Goal: Task Accomplishment & Management: Use online tool/utility

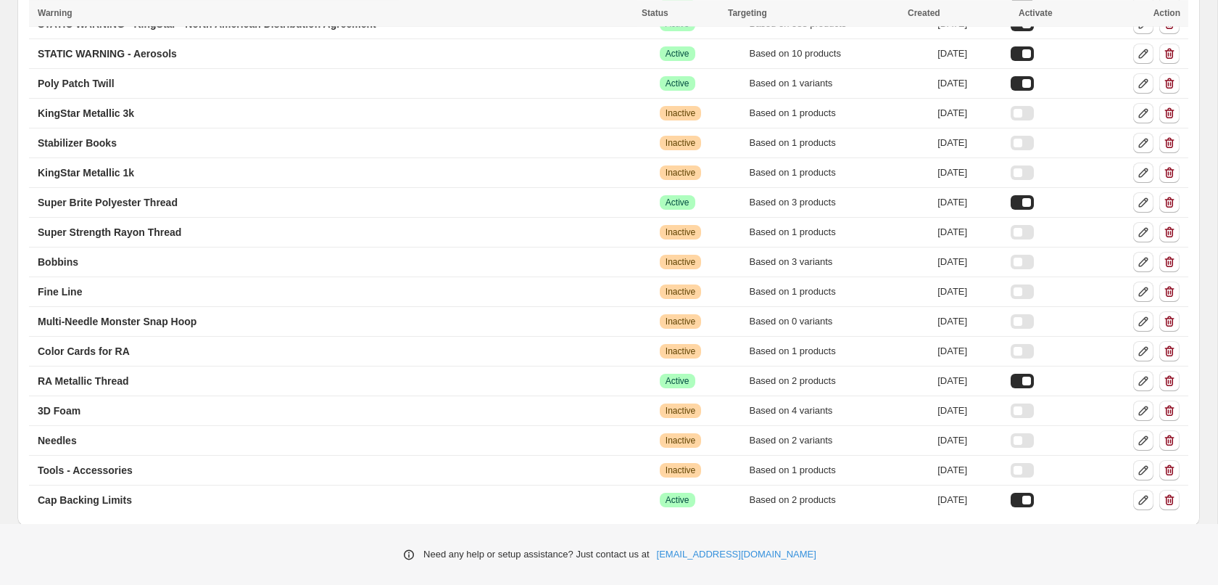
scroll to position [225, 0]
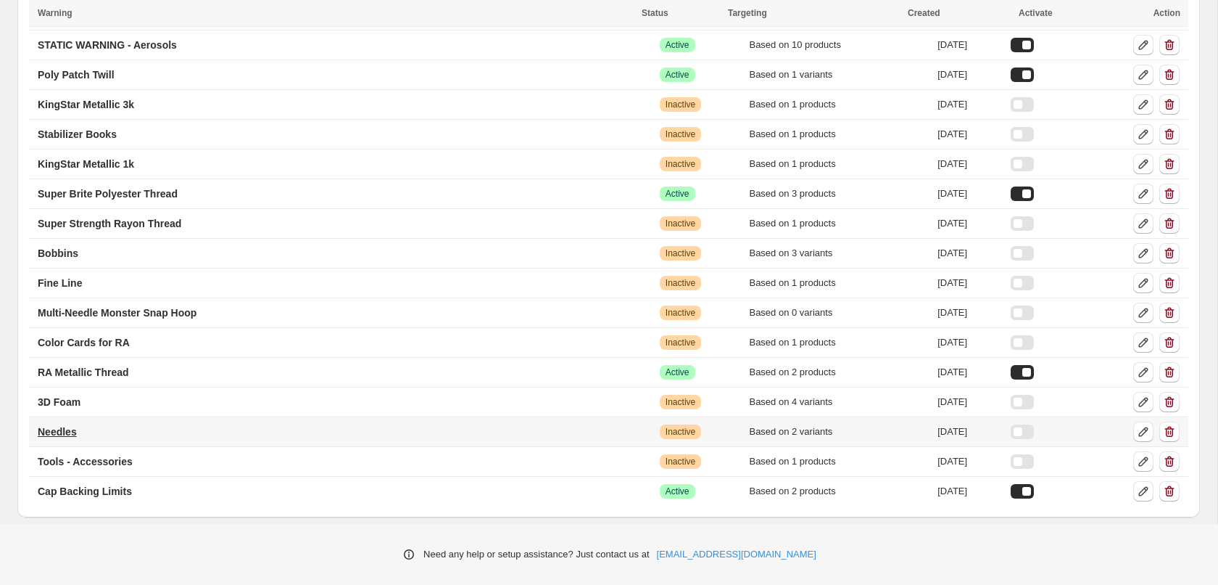
click at [46, 432] on p "Needles" at bounding box center [57, 431] width 39 height 15
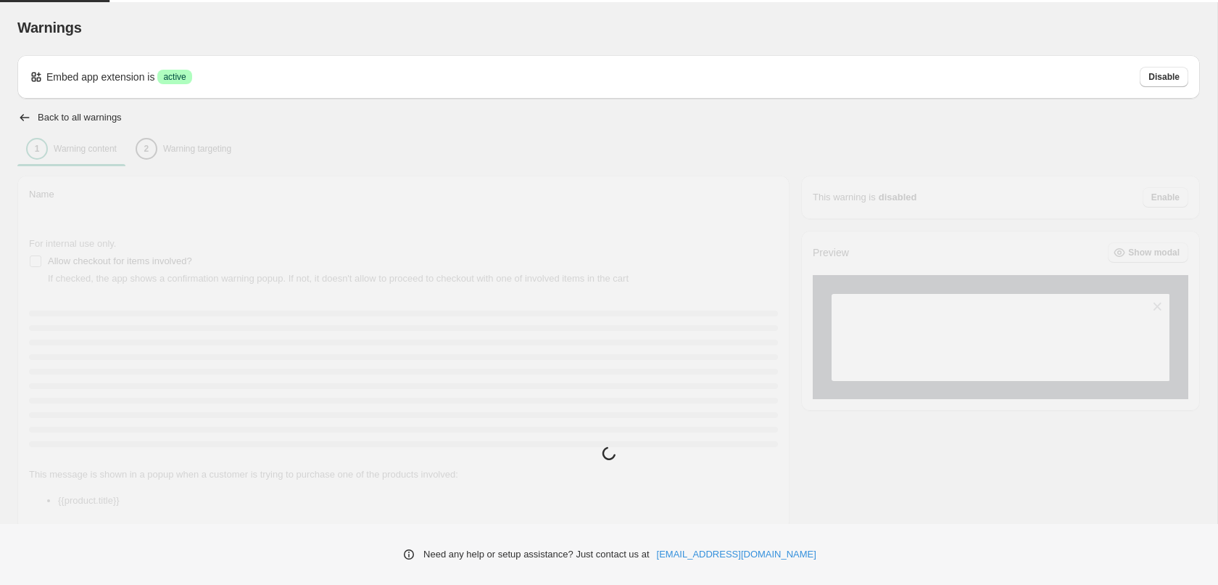
type input "*******"
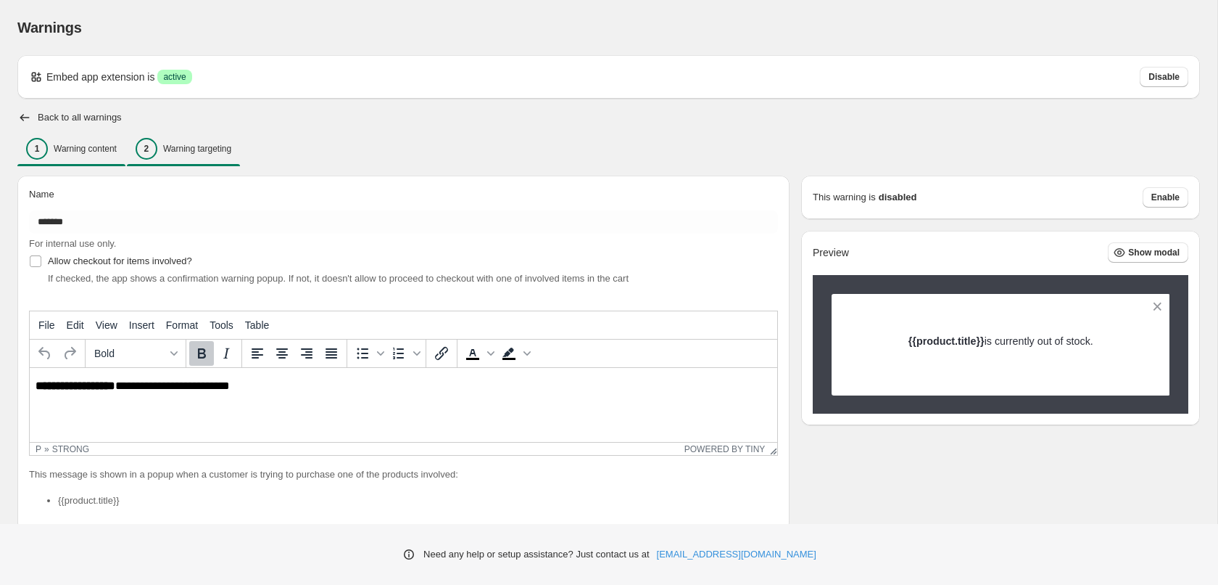
click at [211, 155] on div "2 Warning targeting" at bounding box center [184, 149] width 96 height 22
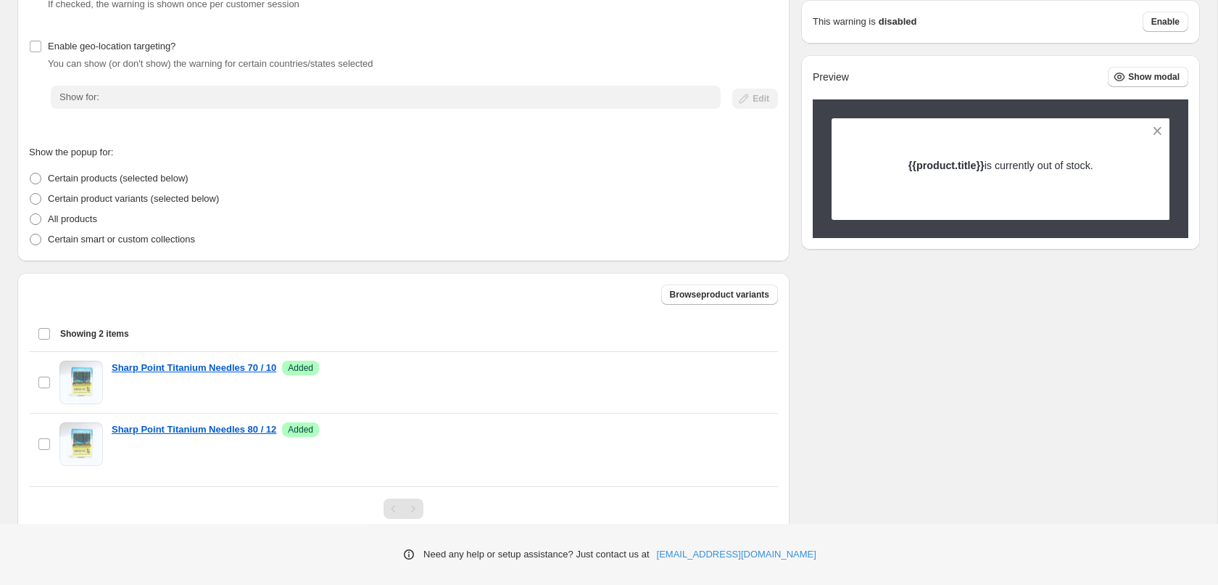
scroll to position [262, 0]
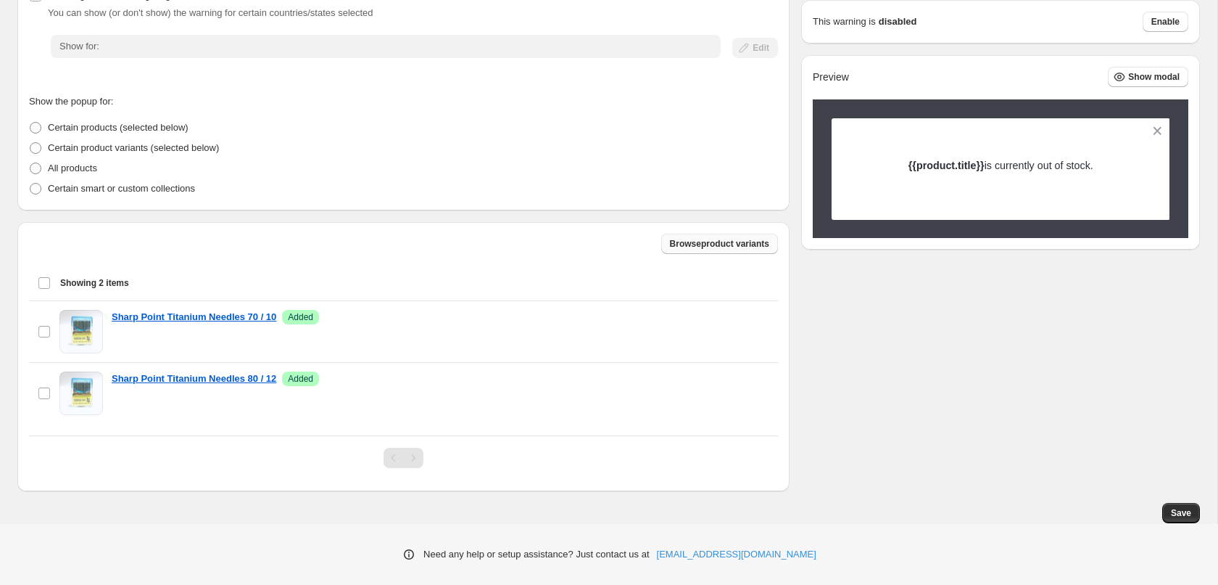
click at [743, 241] on span "Browse product variants" at bounding box center [719, 244] width 99 height 12
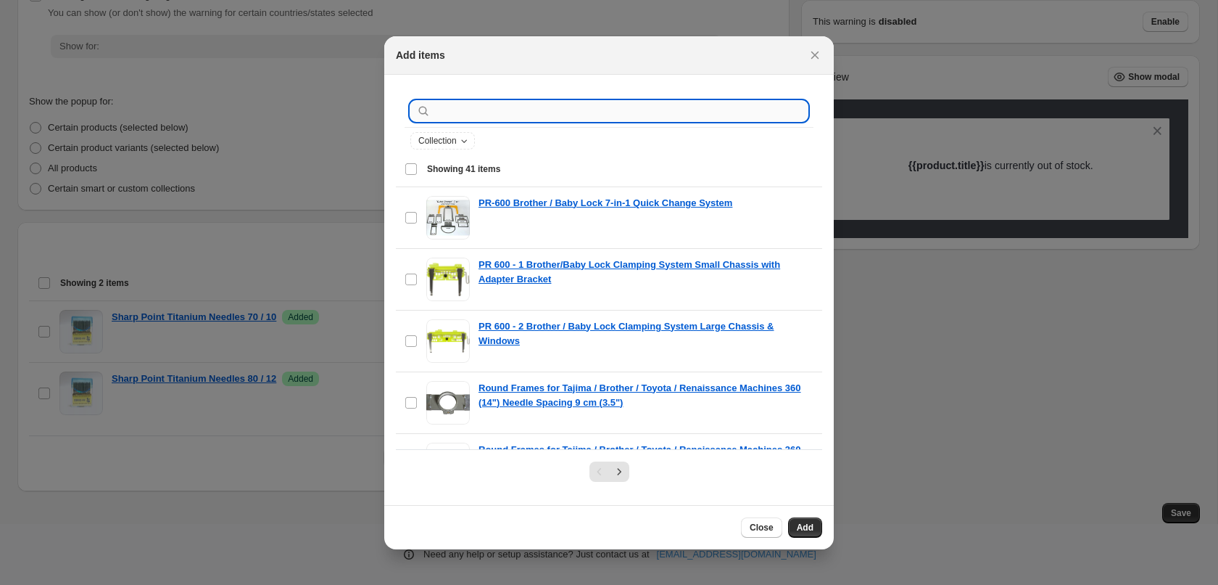
click at [696, 113] on input ":r1q:" at bounding box center [621, 111] width 374 height 20
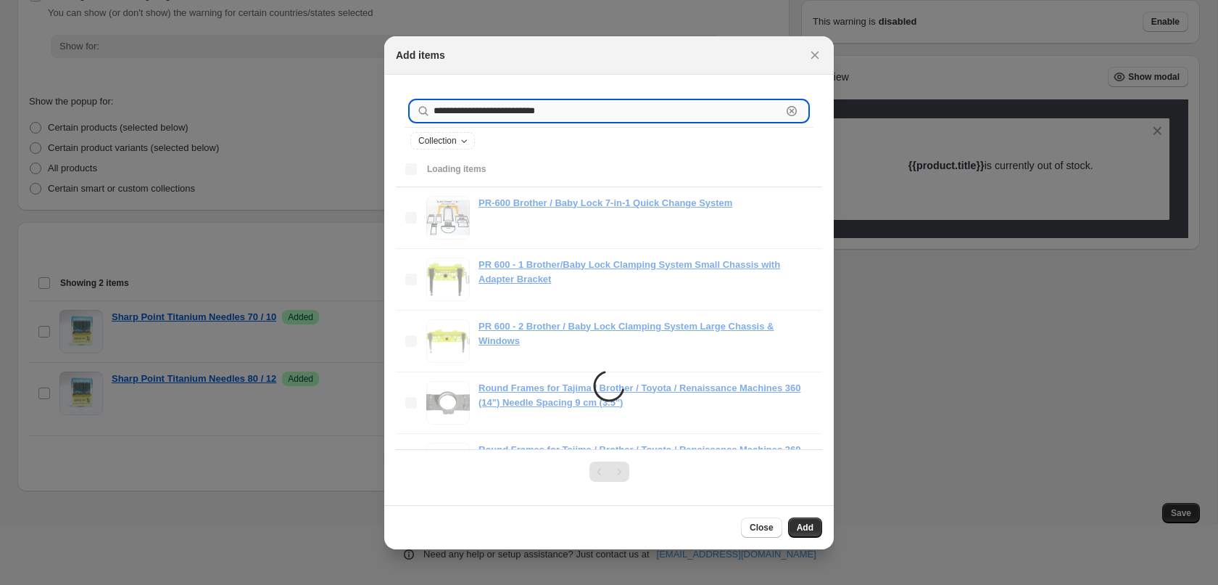
type input "**********"
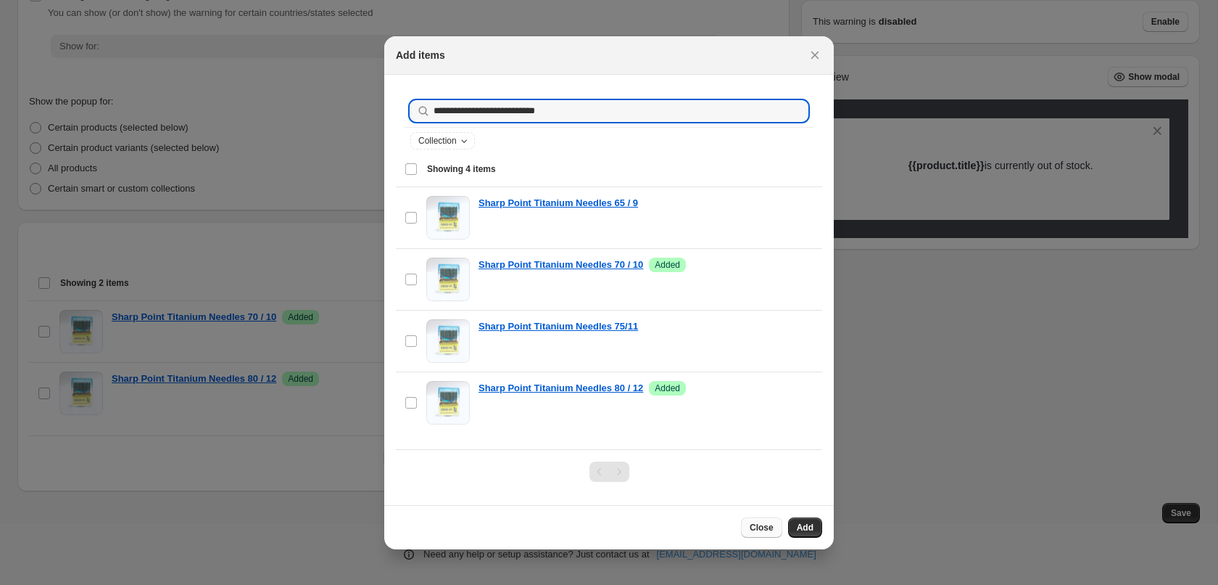
click at [768, 526] on span "Close" at bounding box center [762, 527] width 24 height 12
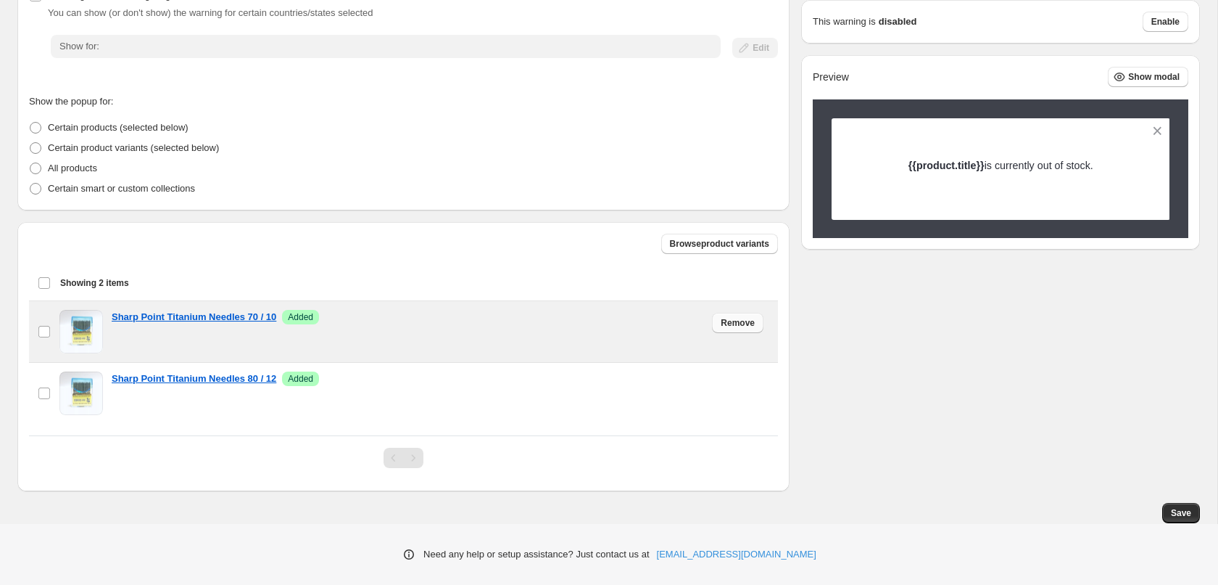
click at [748, 327] on span "Remove" at bounding box center [738, 323] width 34 height 12
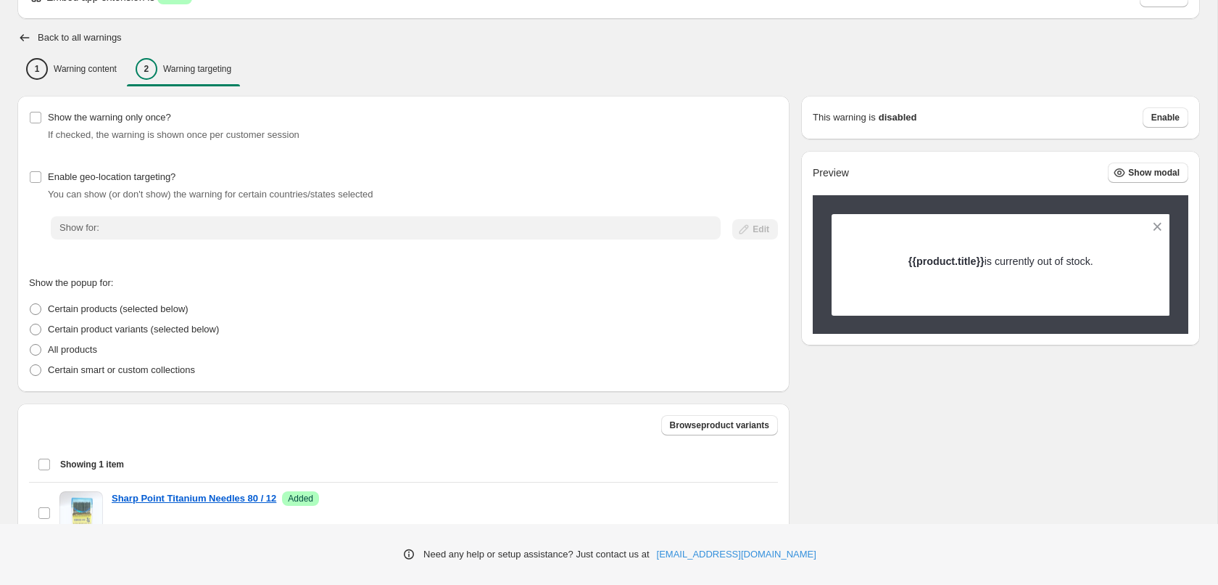
scroll to position [200, 0]
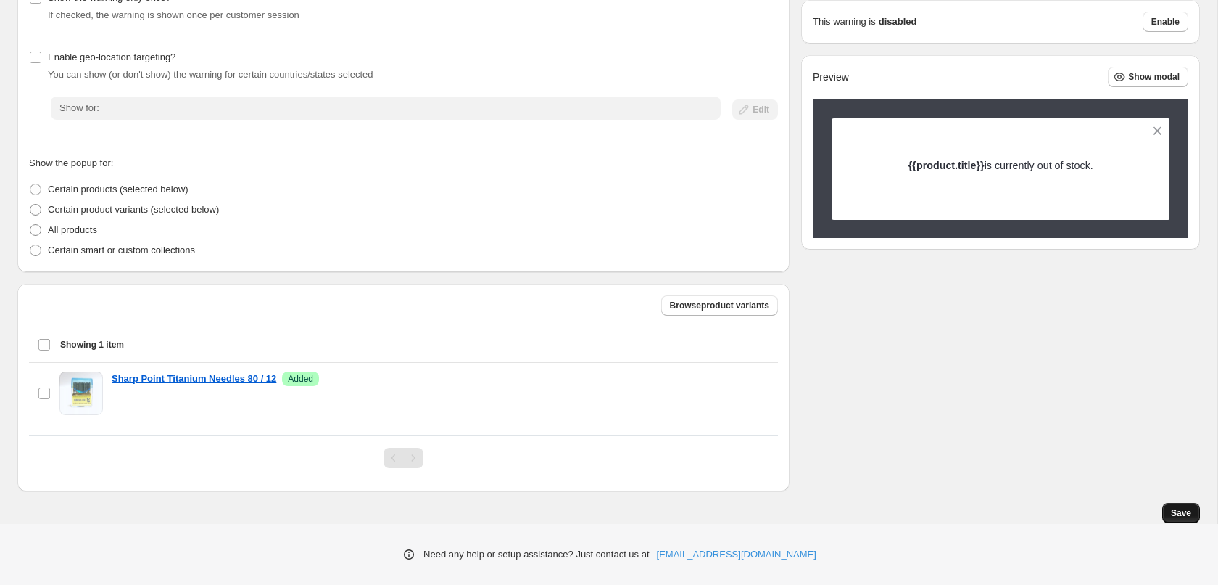
click at [1179, 509] on span "Save" at bounding box center [1181, 513] width 20 height 12
click at [1168, 16] on button "Enable" at bounding box center [1166, 22] width 46 height 20
click at [1158, 24] on span "Enable" at bounding box center [1166, 22] width 28 height 12
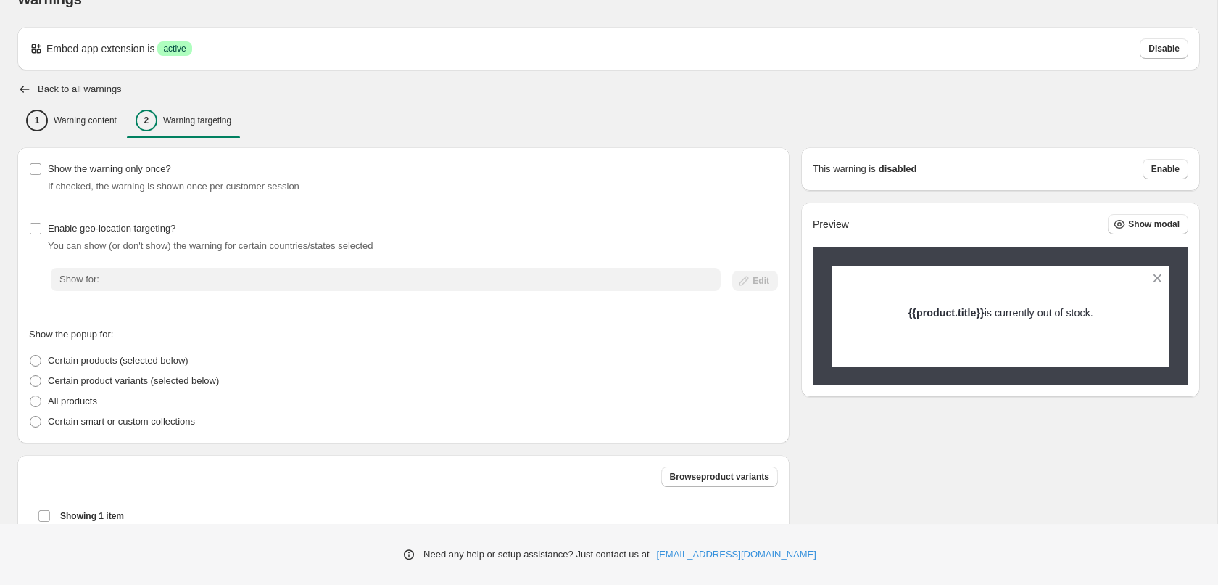
scroll to position [0, 0]
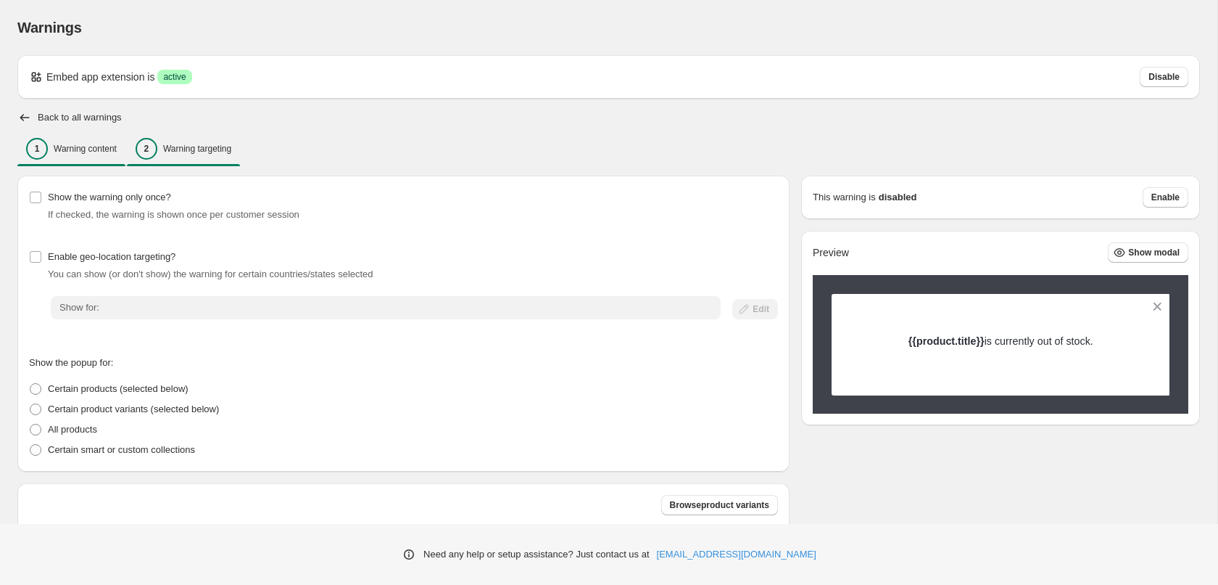
click at [102, 147] on p "Warning content" at bounding box center [85, 149] width 63 height 12
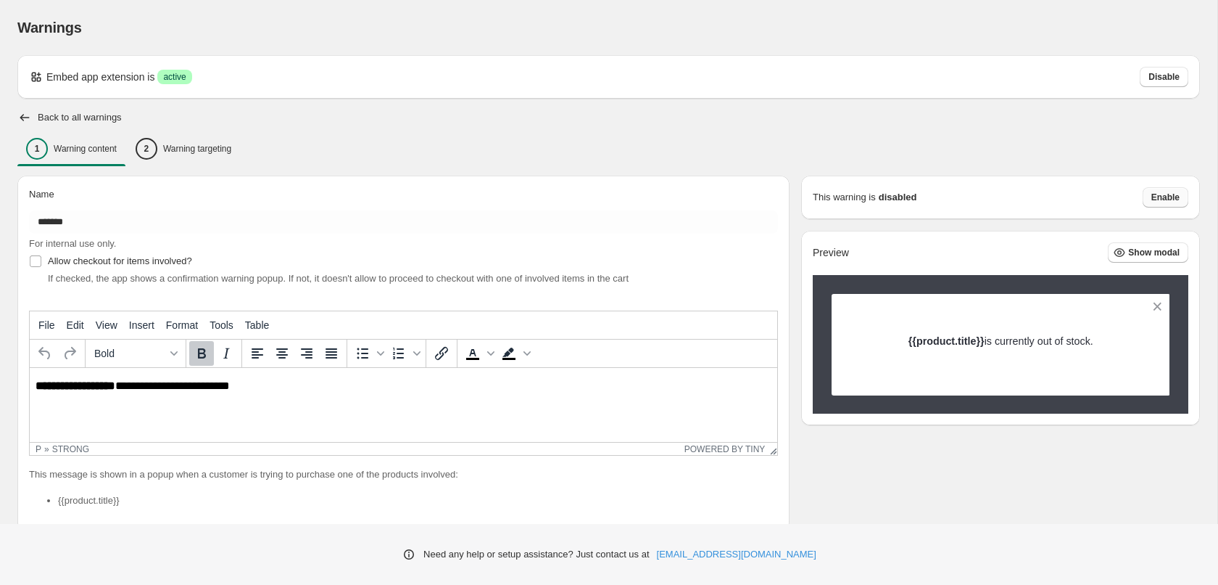
click at [1173, 196] on span "Enable" at bounding box center [1166, 197] width 28 height 12
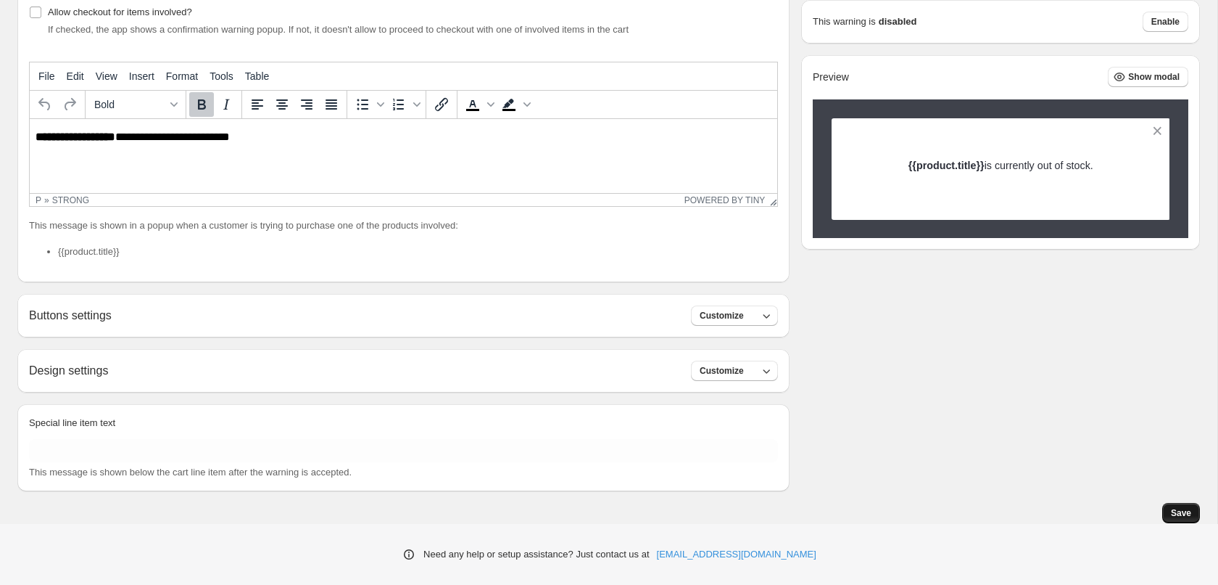
click at [1181, 512] on span "Save" at bounding box center [1181, 513] width 20 height 12
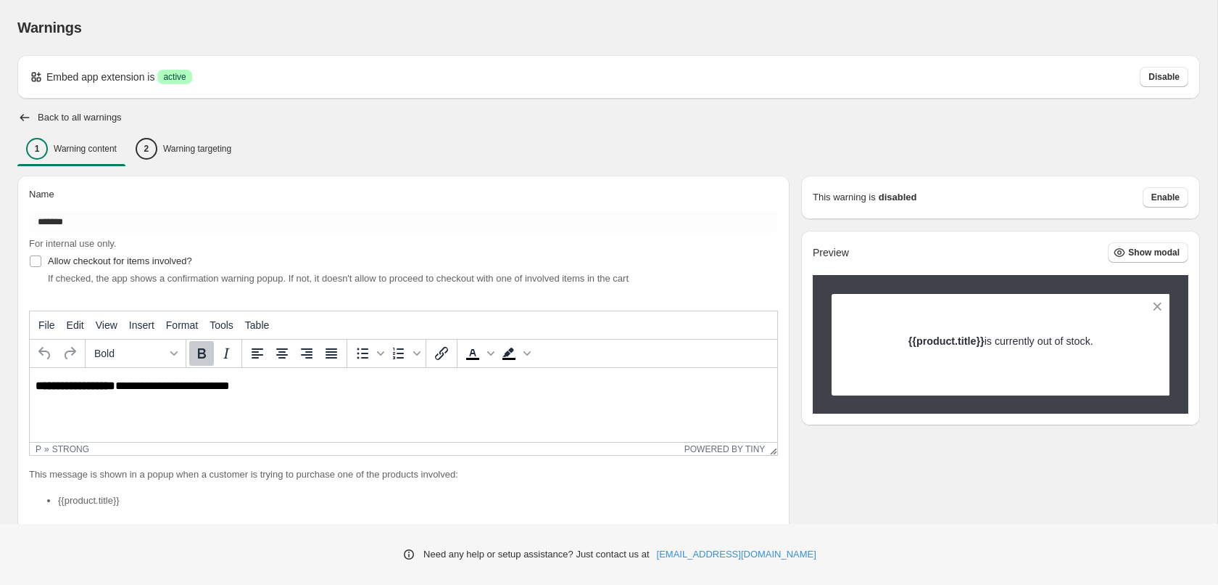
click at [116, 118] on h2 "Back to all warnings" at bounding box center [80, 118] width 84 height 12
click at [21, 121] on icon "button" at bounding box center [24, 117] width 15 height 15
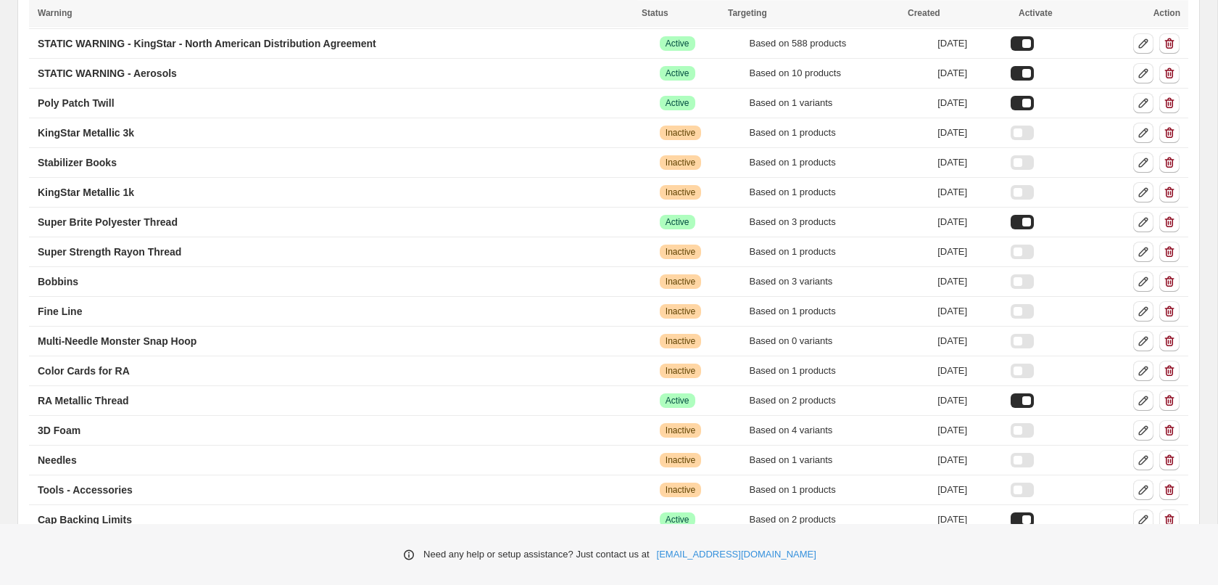
scroll to position [225, 0]
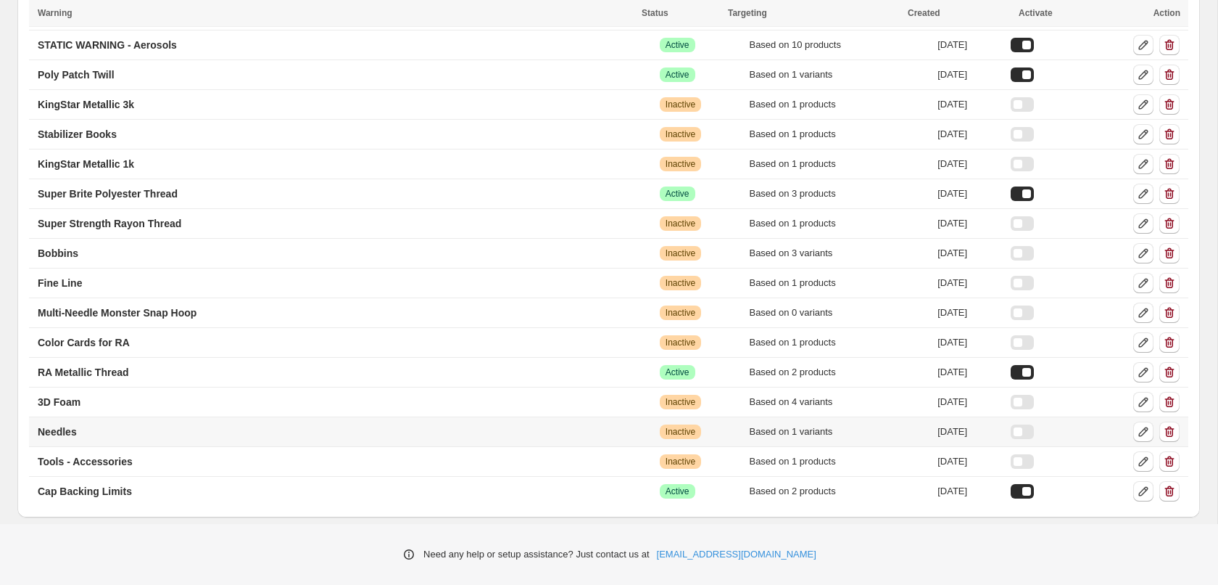
click at [1034, 432] on div at bounding box center [1022, 431] width 23 height 15
